Goal: Transaction & Acquisition: Subscribe to service/newsletter

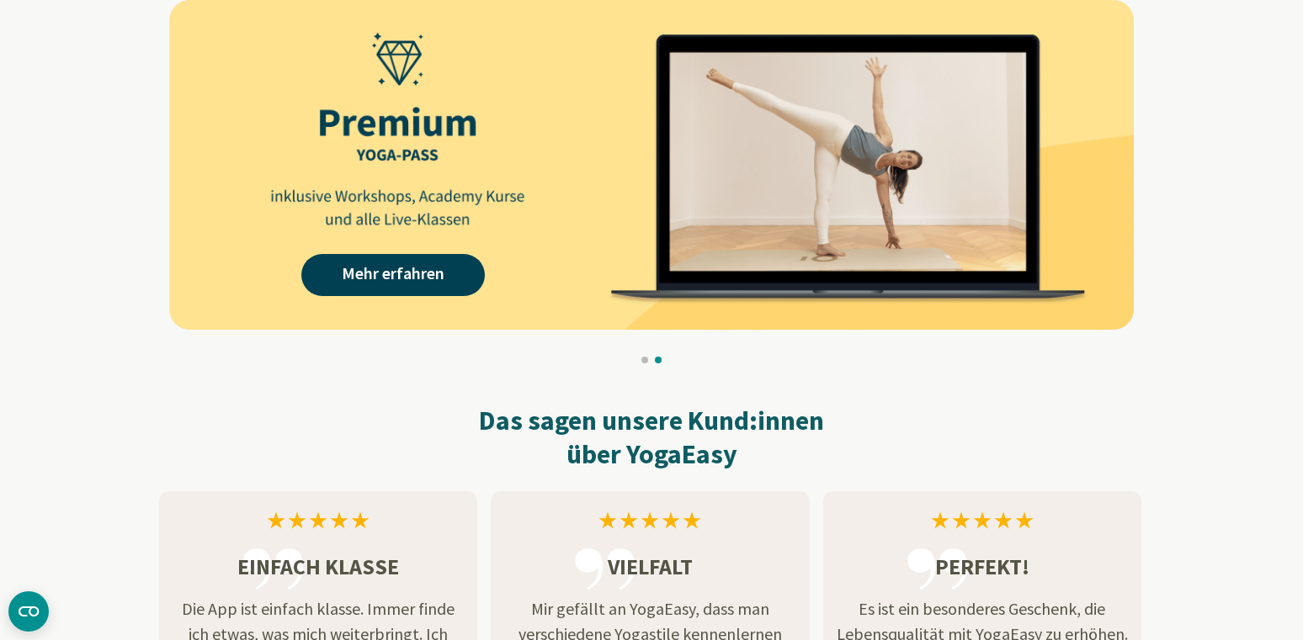
scroll to position [1599, 0]
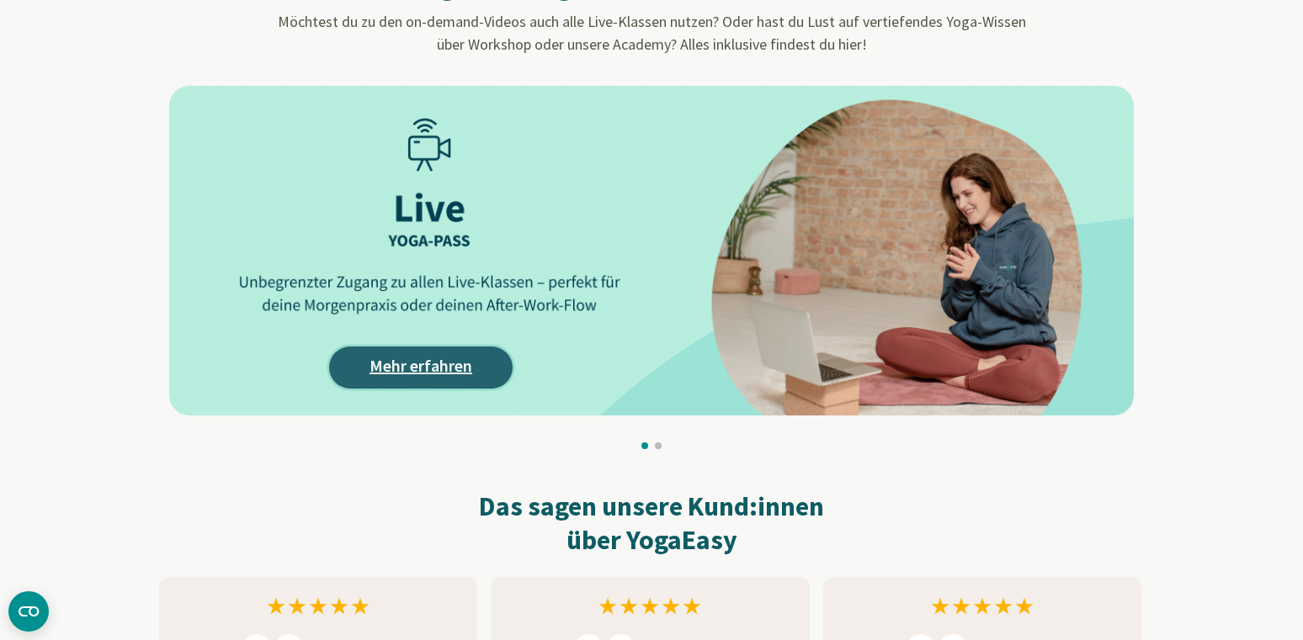
click at [441, 364] on link "Mehr erfahren" at bounding box center [420, 368] width 183 height 42
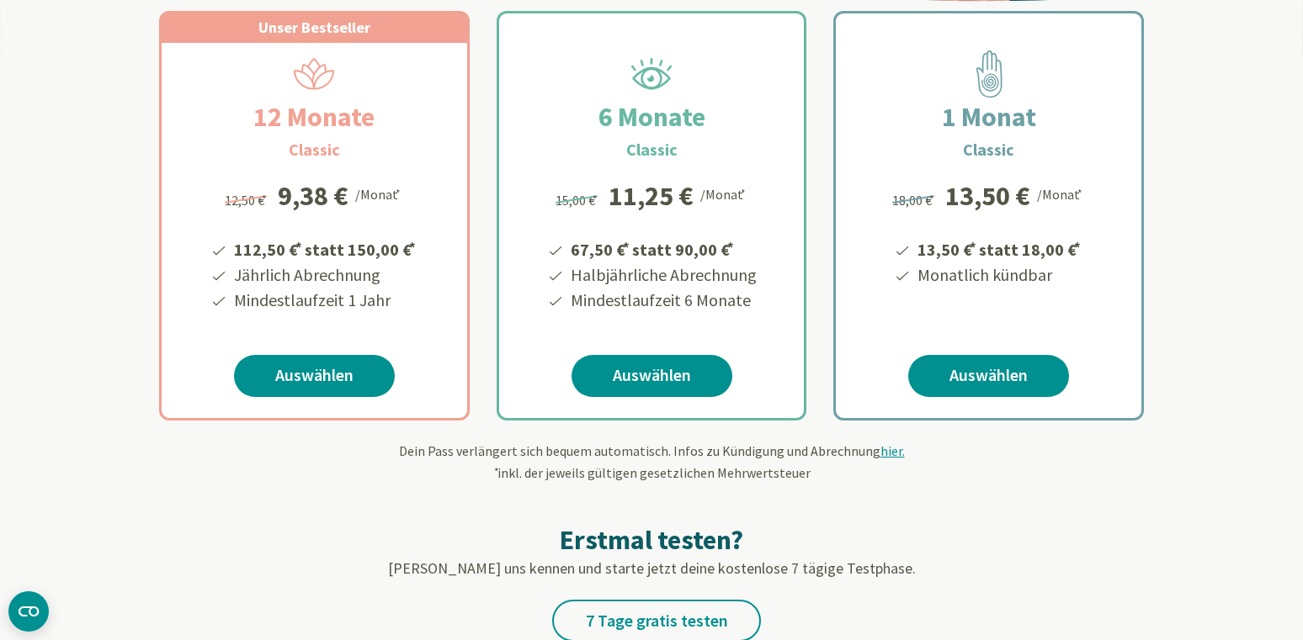
scroll to position [252, 0]
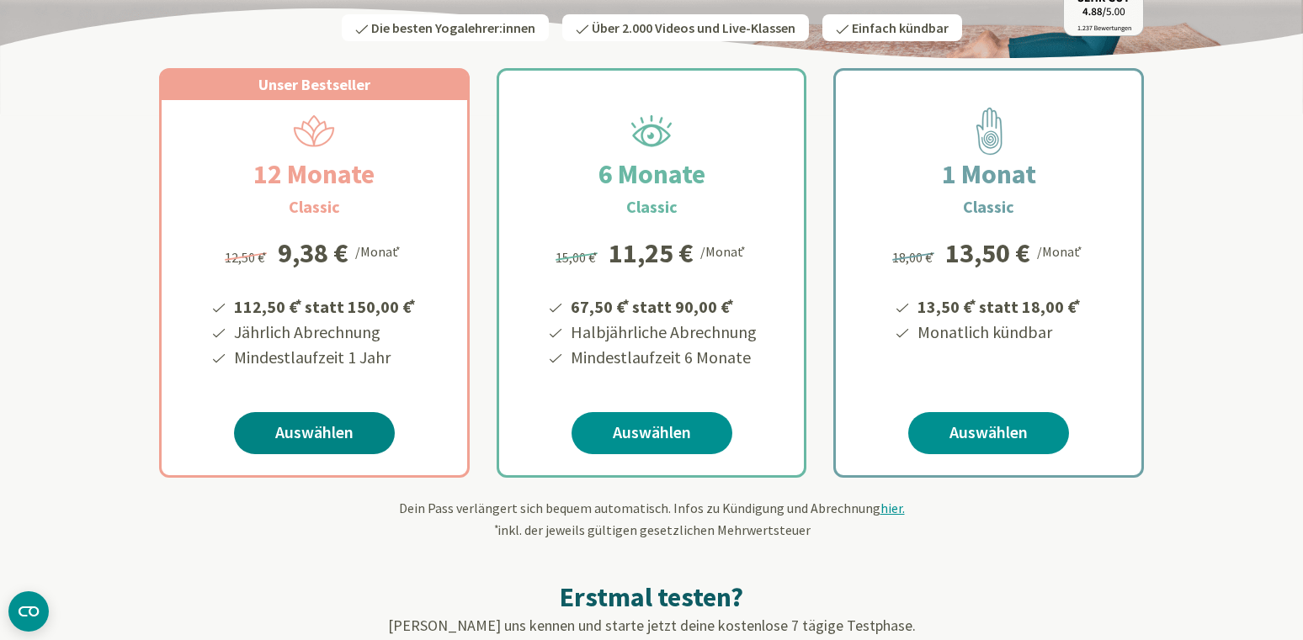
click at [307, 422] on link "Auswählen" at bounding box center [314, 433] width 161 height 42
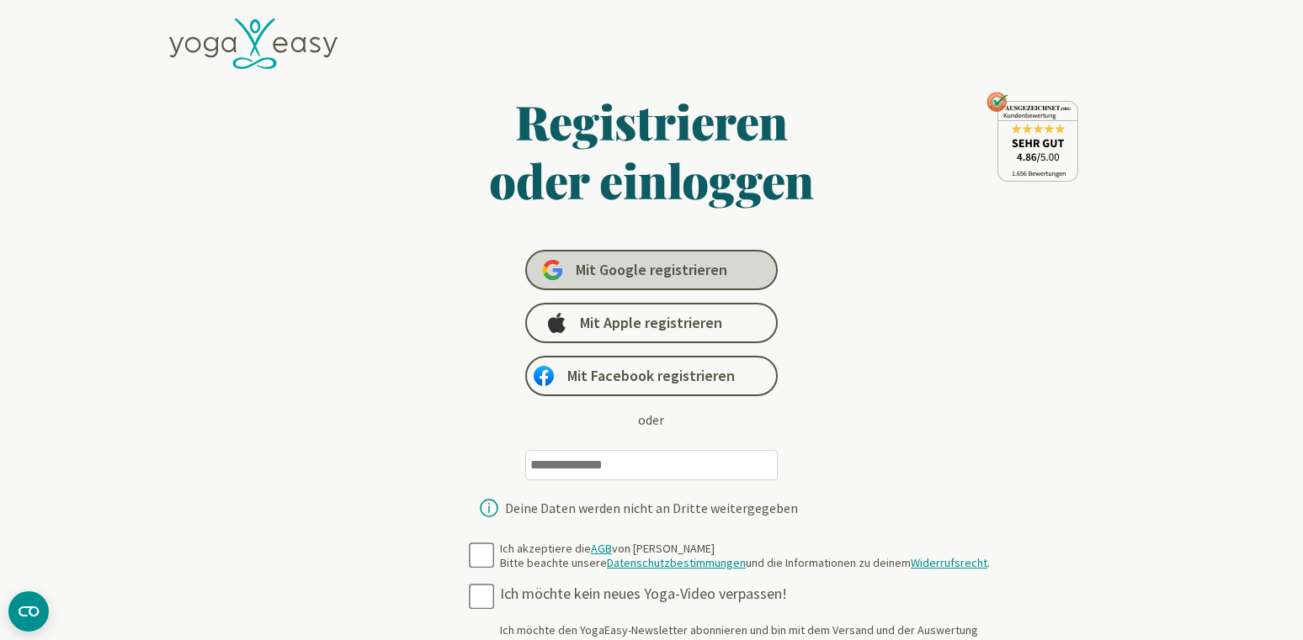
type input "**********"
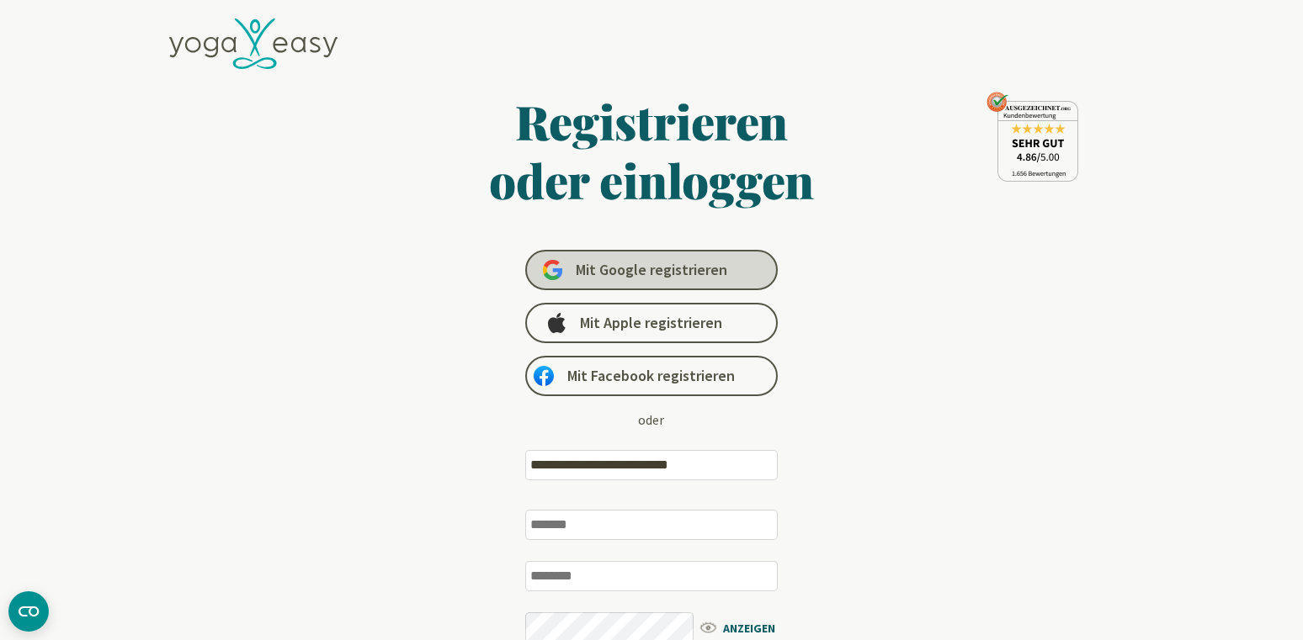
click at [672, 273] on span "Mit Google registrieren" at bounding box center [651, 270] width 151 height 20
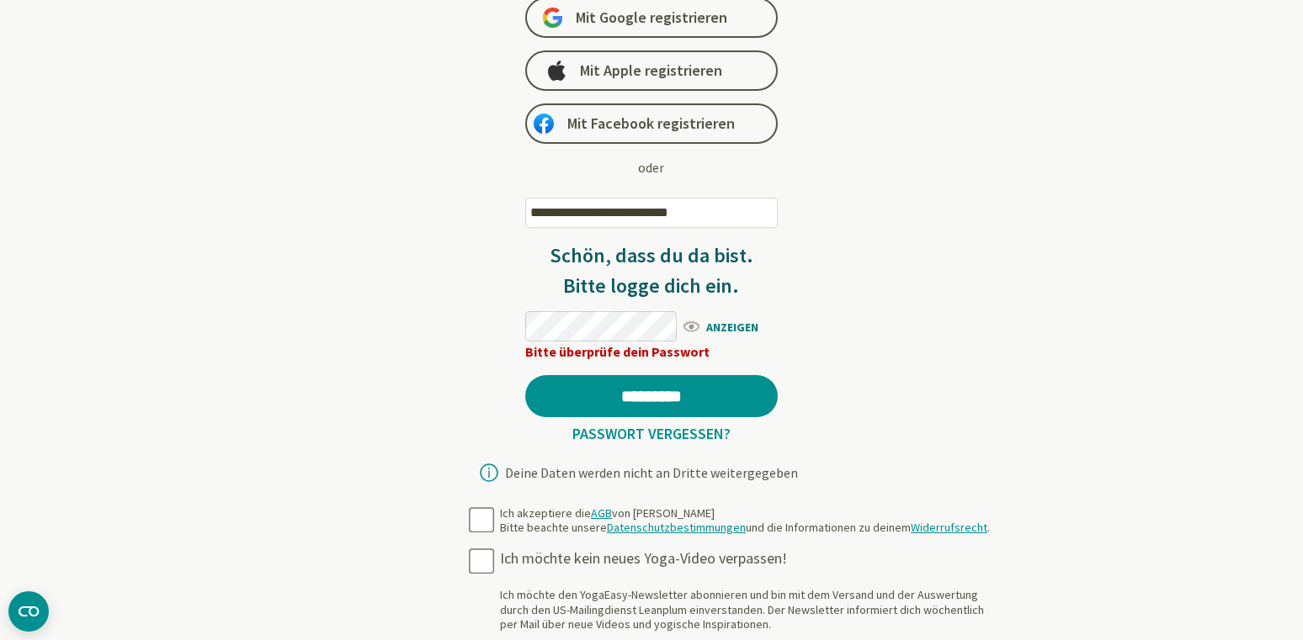
click at [719, 327] on span "ANZEIGEN" at bounding box center [729, 326] width 97 height 21
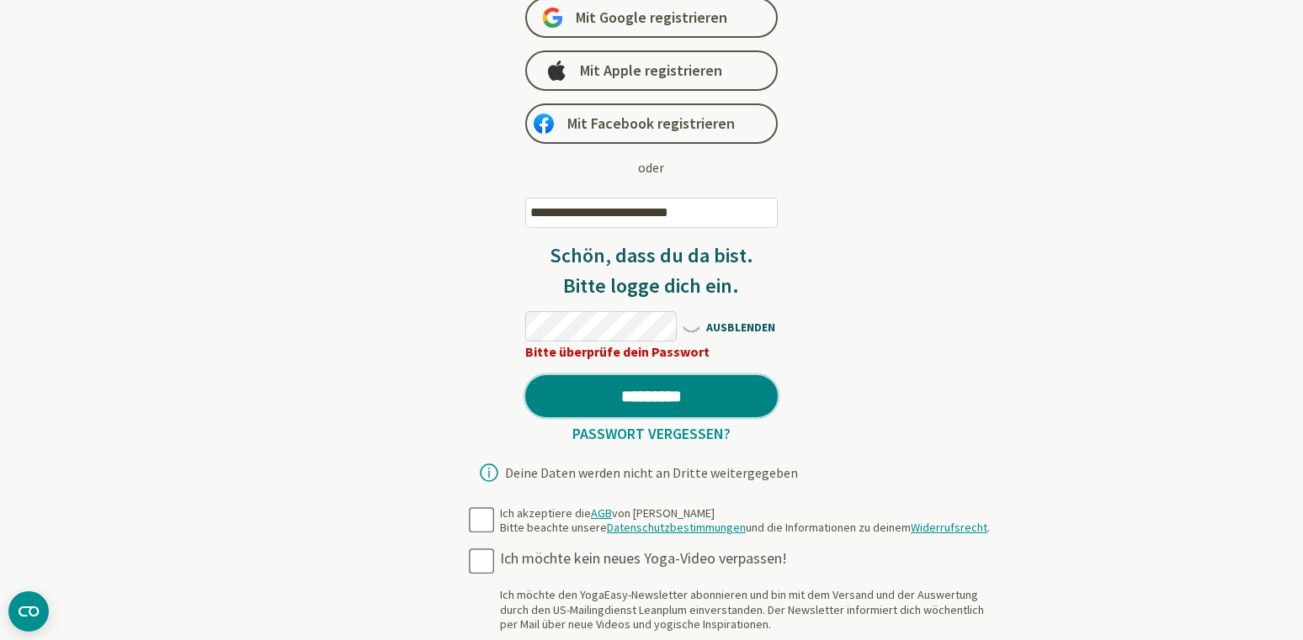
click at [671, 394] on input "*********" at bounding box center [651, 396] width 252 height 42
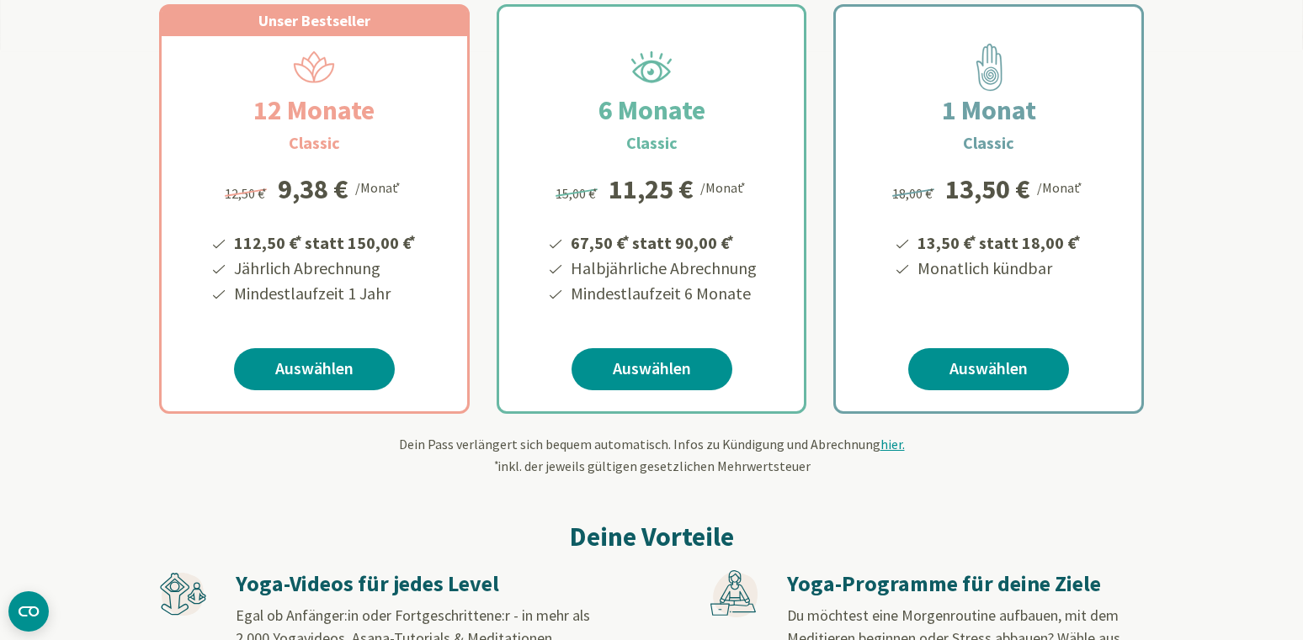
scroll to position [337, 0]
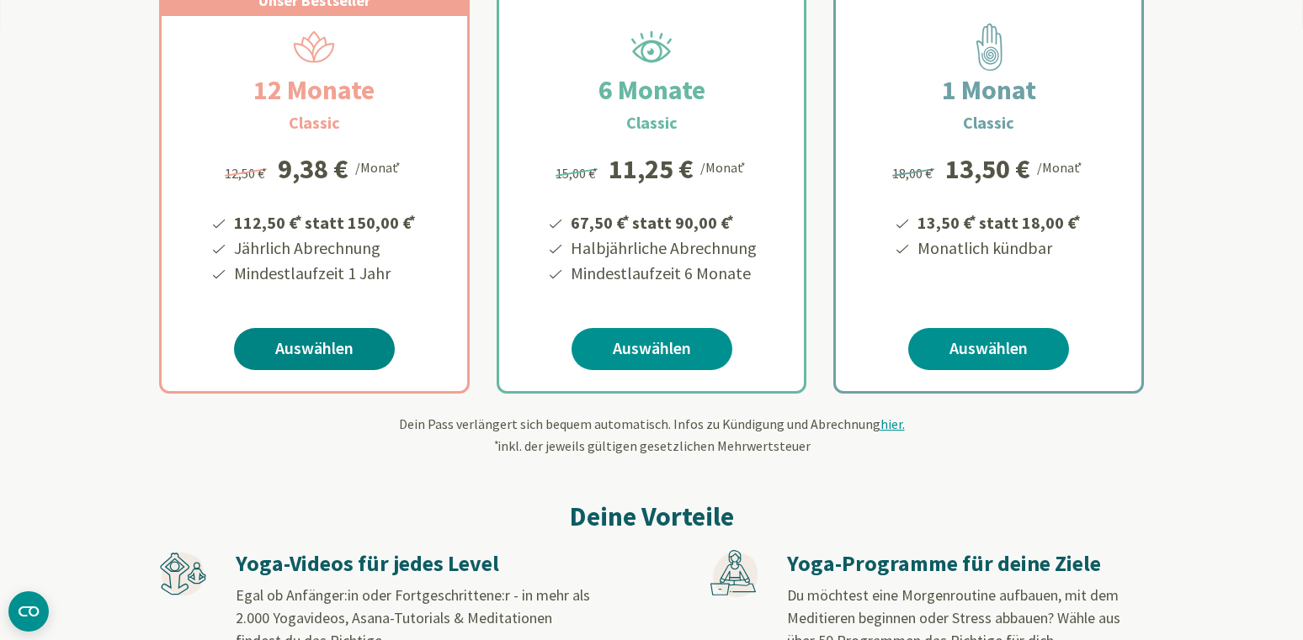
click at [321, 354] on link "Auswählen" at bounding box center [314, 349] width 161 height 42
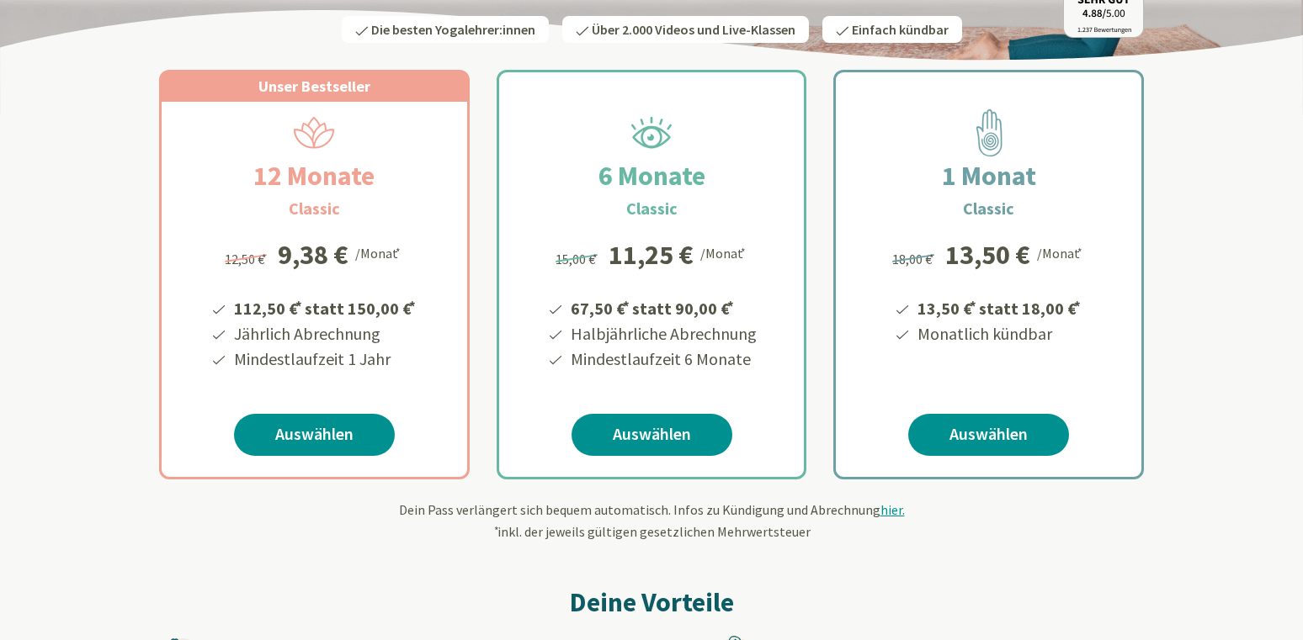
scroll to position [252, 0]
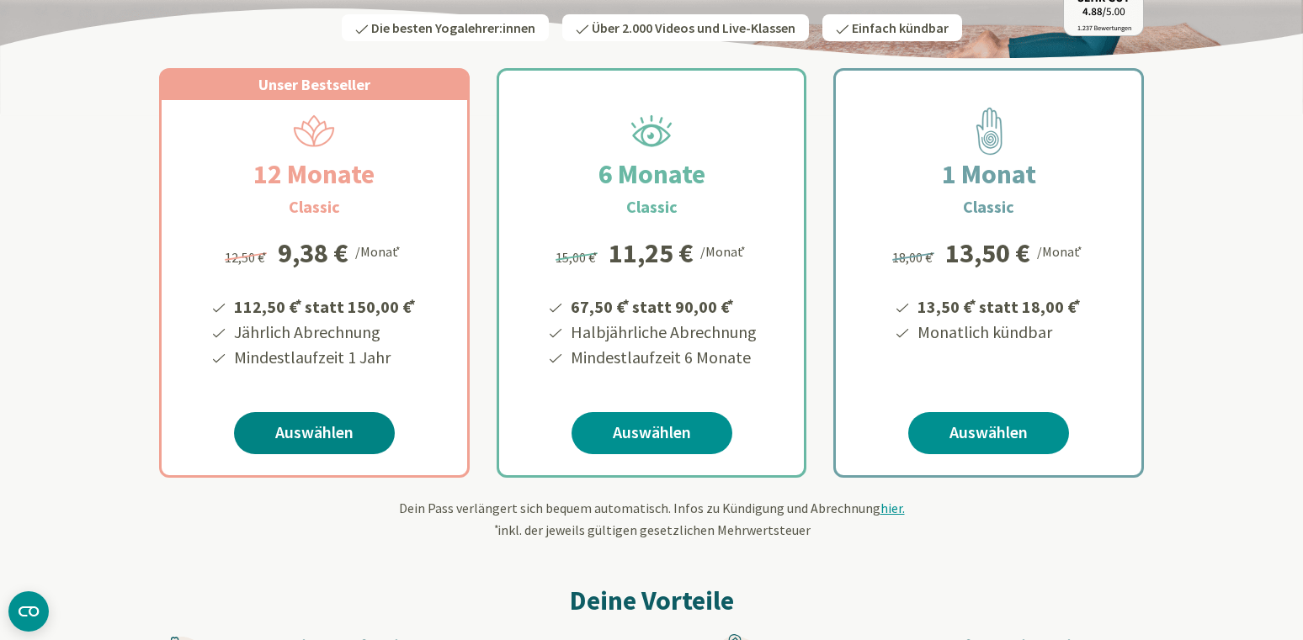
click at [319, 431] on link "Auswählen" at bounding box center [314, 433] width 161 height 42
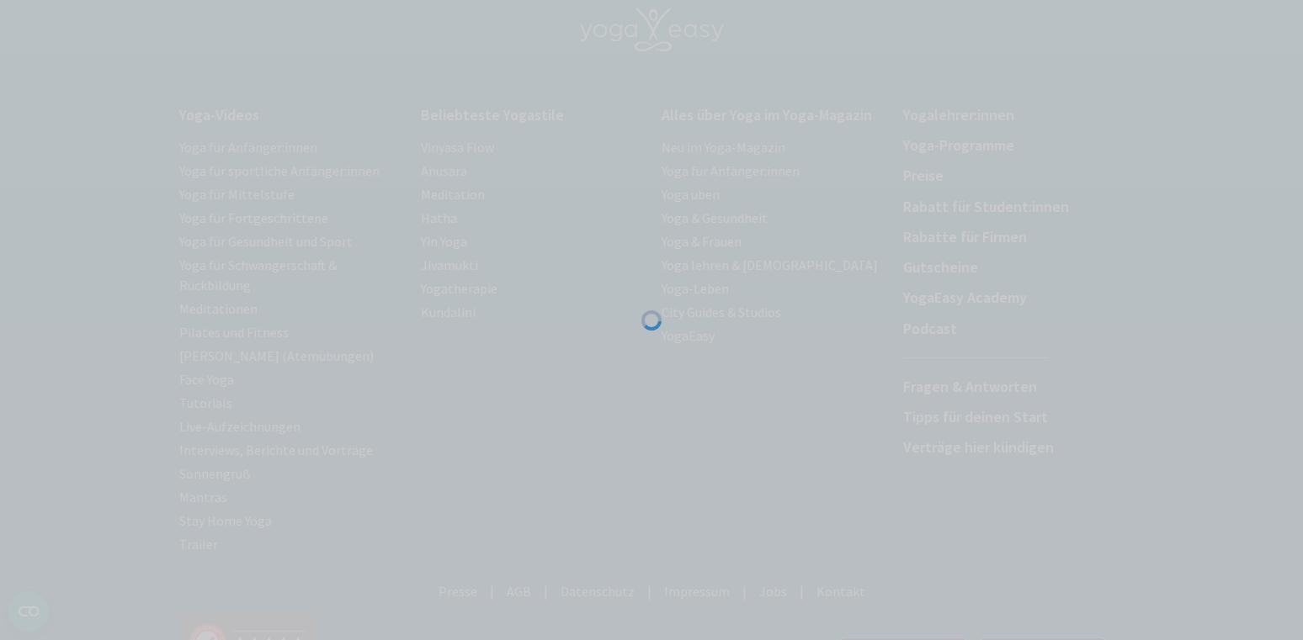
scroll to position [266, 0]
